Goal: Information Seeking & Learning: Learn about a topic

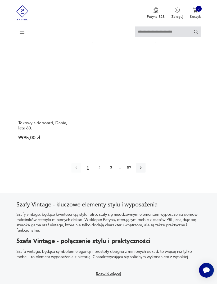
scroll to position [685, 0]
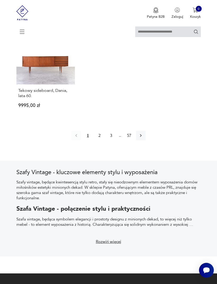
click at [98, 140] on button "2" at bounding box center [100, 136] width 10 height 10
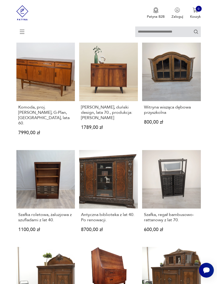
scroll to position [104, 0]
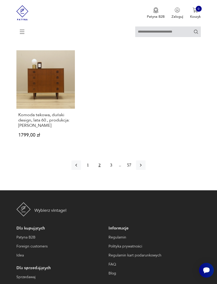
click at [111, 170] on button "3" at bounding box center [111, 165] width 10 height 10
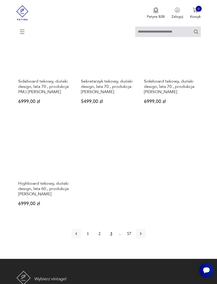
scroll to position [603, 0]
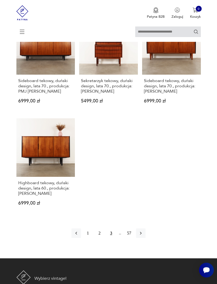
click at [143, 236] on icon "button" at bounding box center [140, 232] width 5 height 5
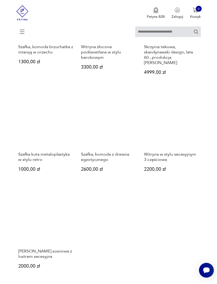
scroll to position [525, 0]
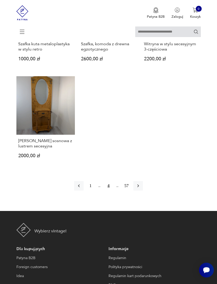
click at [141, 188] on icon "button" at bounding box center [137, 185] width 5 height 5
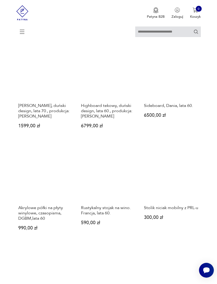
scroll to position [104, 0]
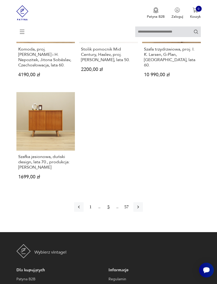
click at [141, 210] on icon "button" at bounding box center [137, 206] width 5 height 5
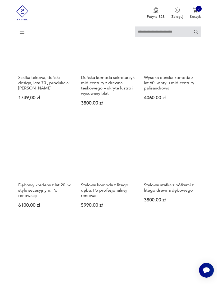
scroll to position [104, 0]
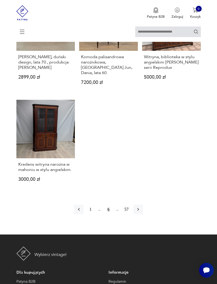
click at [141, 212] on icon "button" at bounding box center [137, 208] width 5 height 5
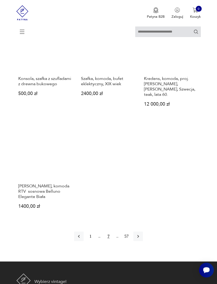
scroll to position [607, 0]
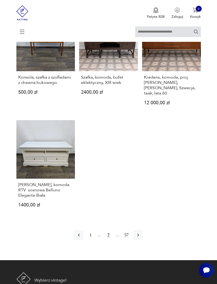
click at [143, 239] on button "button" at bounding box center [138, 235] width 10 height 10
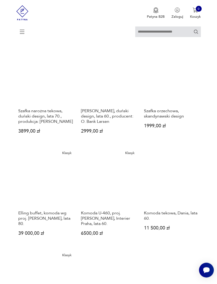
scroll to position [104, 0]
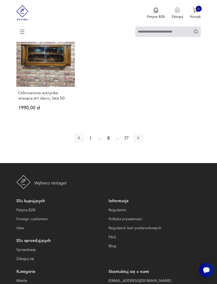
click at [141, 141] on icon "button" at bounding box center [137, 137] width 5 height 5
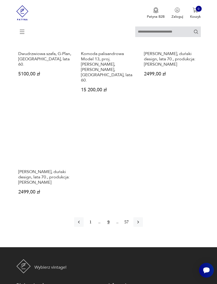
scroll to position [614, 0]
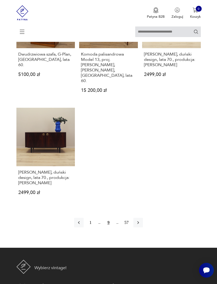
click at [143, 227] on button "button" at bounding box center [138, 222] width 10 height 10
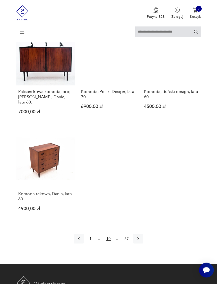
scroll to position [615, 0]
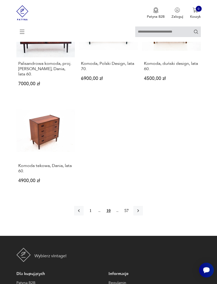
click at [141, 213] on icon "button" at bounding box center [137, 210] width 5 height 5
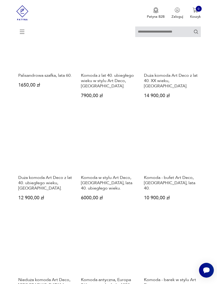
scroll to position [104, 0]
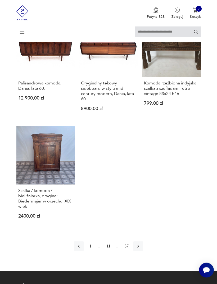
click at [141, 249] on icon "button" at bounding box center [137, 245] width 5 height 5
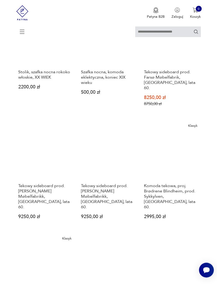
scroll to position [402, 0]
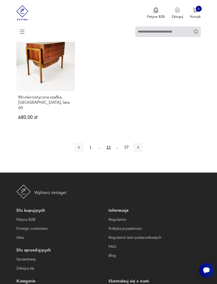
click at [139, 149] on icon "button" at bounding box center [138, 147] width 2 height 3
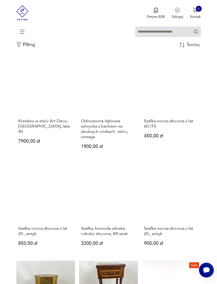
scroll to position [104, 0]
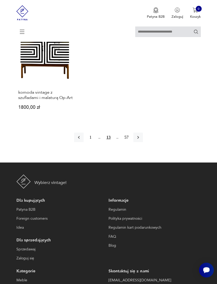
click at [141, 140] on icon "button" at bounding box center [137, 137] width 5 height 5
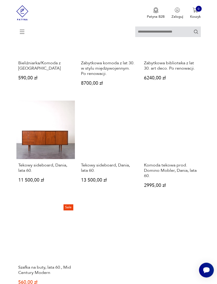
scroll to position [514, 0]
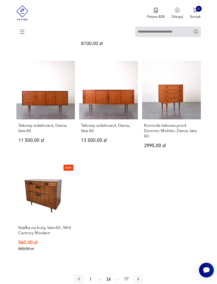
click at [123, 133] on link "Tekowy sideboard, Dania, lata 60. 13 500,00 zł" at bounding box center [108, 108] width 59 height 95
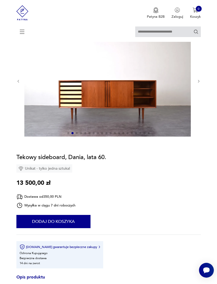
click at [200, 83] on icon "button" at bounding box center [199, 81] width 4 height 4
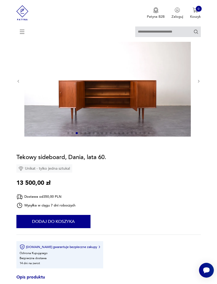
click at [200, 83] on icon "button" at bounding box center [199, 81] width 4 height 4
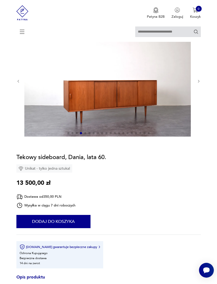
click at [198, 83] on icon "button" at bounding box center [199, 81] width 4 height 4
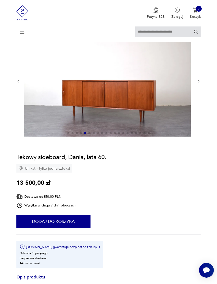
click at [197, 90] on div at bounding box center [108, 80] width 184 height 111
